Goal: Task Accomplishment & Management: Manage account settings

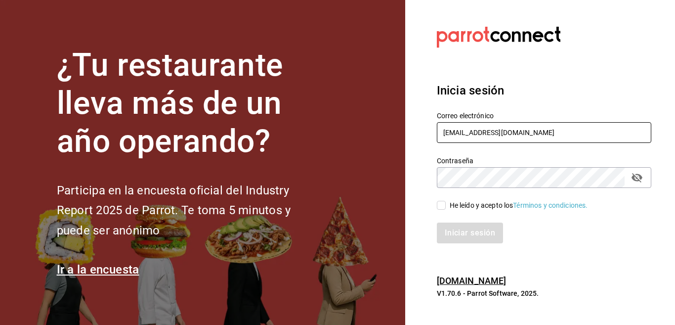
click at [543, 131] on input "[EMAIL_ADDRESS][DOMAIN_NAME]" at bounding box center [544, 132] width 215 height 21
type input "[EMAIL_ADDRESS][DOMAIN_NAME]"
click at [441, 204] on input "He leído y acepto los Términos y condiciones." at bounding box center [441, 205] width 9 height 9
checkbox input "true"
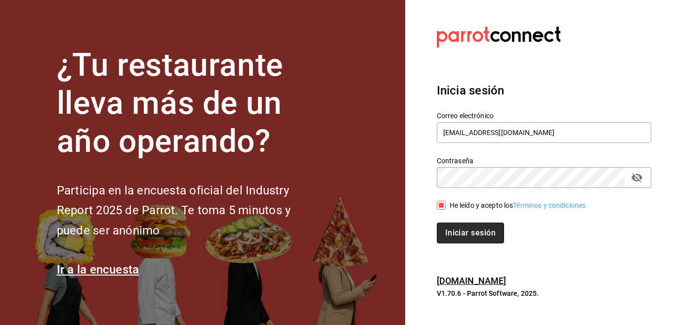
click at [455, 233] on button "Iniciar sesión" at bounding box center [470, 232] width 67 height 21
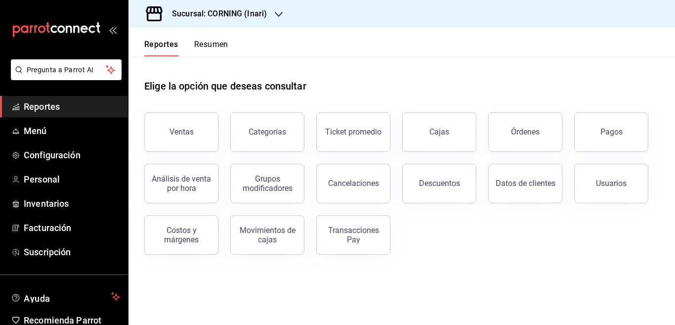
click at [277, 14] on icon "button" at bounding box center [279, 14] width 8 height 8
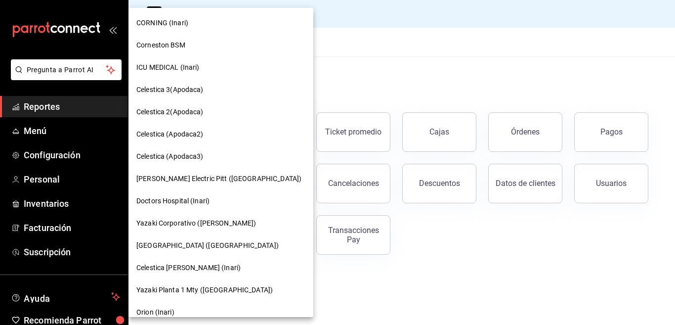
click at [175, 243] on span "Doctors Hospital East (Inari)" at bounding box center [207, 245] width 142 height 10
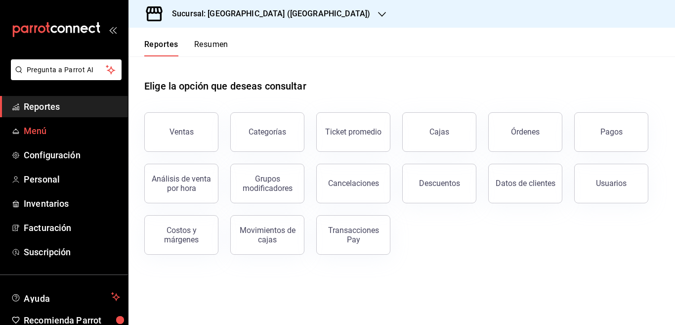
click at [35, 129] on span "Menú" at bounding box center [72, 130] width 96 height 13
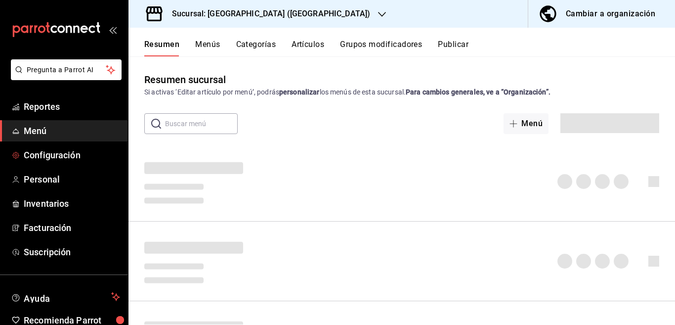
click at [309, 42] on button "Artículos" at bounding box center [308, 48] width 33 height 17
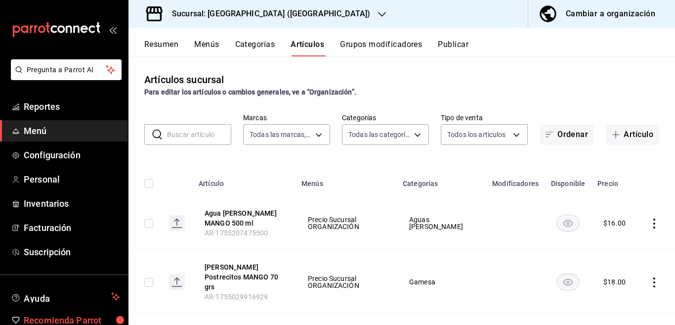
type input "8ece1832-ab2b-4ba2-816e-c0fba444960d"
type input "ec3d7e55-e3a2-4dd2-9e8c-5332055e2c61,25e0c33d-8dc6-4f39-acb4-729b9dcd68cf,45e9c…"
click at [148, 224] on input "checkbox" at bounding box center [148, 223] width 9 height 9
checkbox input "true"
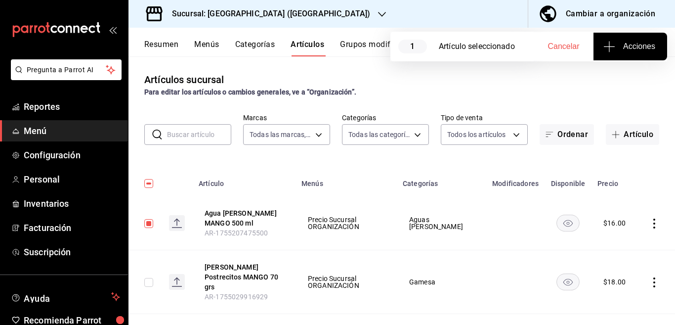
click at [628, 43] on span "Acciones" at bounding box center [630, 47] width 50 height 12
click at [622, 76] on span "Agregar tipo" at bounding box center [630, 77] width 58 height 10
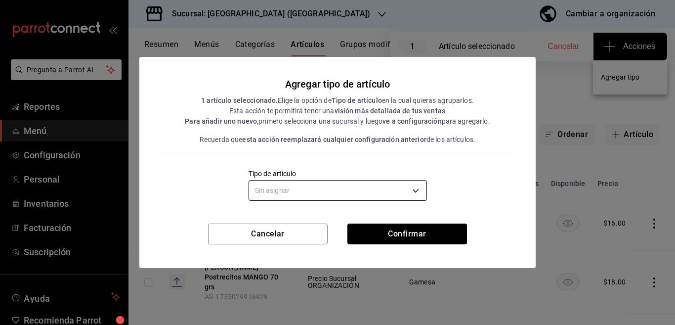
click at [330, 187] on body "Pregunta a Parrot AI Reportes Menú Configuración Personal Inventarios Facturaci…" at bounding box center [337, 162] width 675 height 325
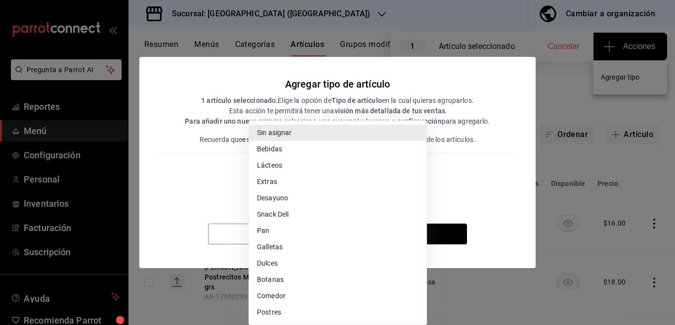
click at [491, 168] on div at bounding box center [337, 162] width 675 height 325
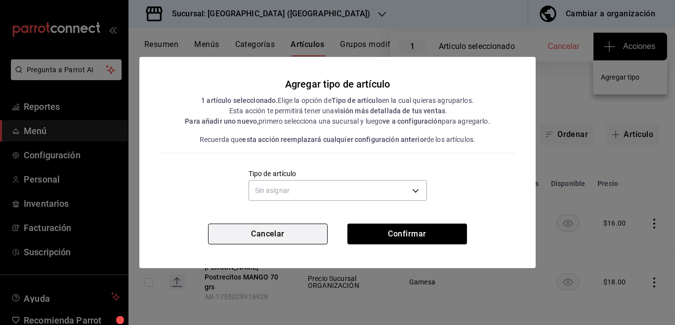
click at [306, 231] on button "Cancelar" at bounding box center [268, 233] width 120 height 21
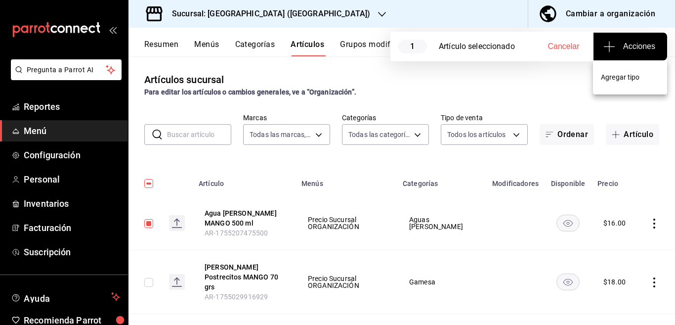
click at [146, 224] on div at bounding box center [337, 162] width 675 height 325
click at [256, 44] on button "Categorías" at bounding box center [255, 48] width 40 height 17
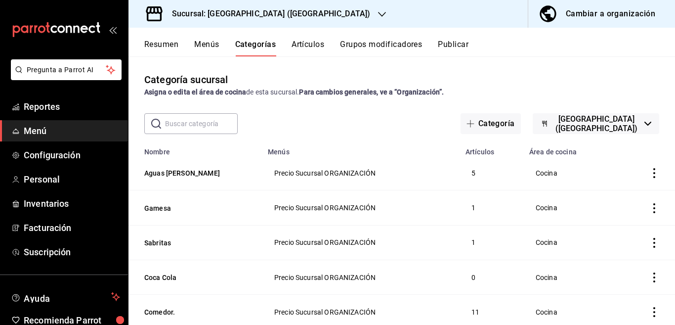
click at [208, 42] on button "Menús" at bounding box center [206, 48] width 25 height 17
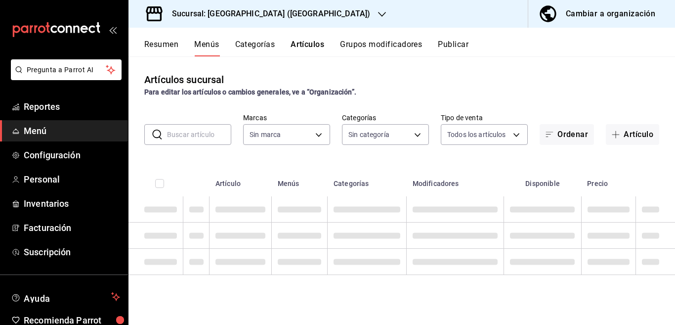
click at [308, 44] on button "Artículos" at bounding box center [308, 48] width 34 height 17
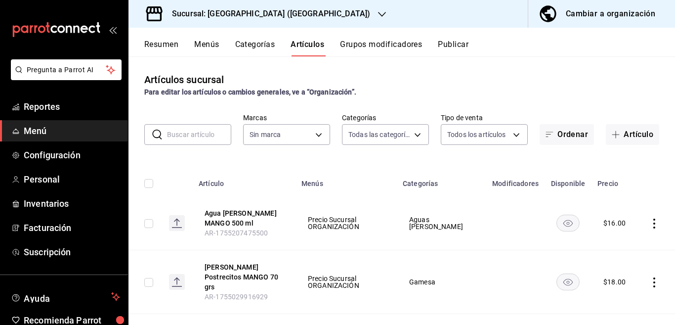
type input "ec3d7e55-e3a2-4dd2-9e8c-5332055e2c61,25e0c33d-8dc6-4f39-acb4-729b9dcd68cf,45e9c…"
type input "8ece1832-ab2b-4ba2-816e-c0fba444960d"
